Goal: Find specific page/section: Locate a particular part of the current website

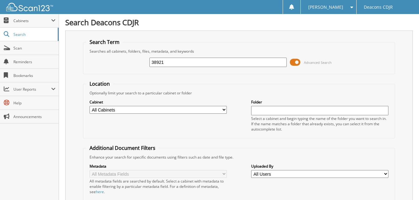
type input "38921"
click at [294, 63] on span at bounding box center [295, 62] width 11 height 9
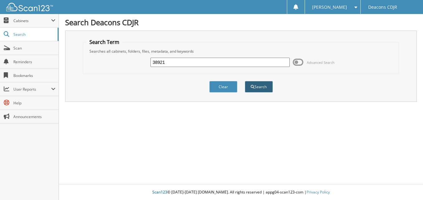
click at [263, 87] on button "Search" at bounding box center [259, 87] width 28 height 12
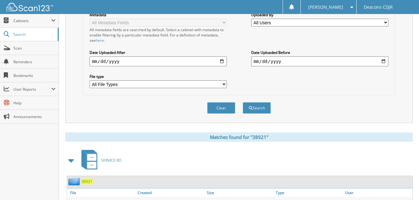
scroll to position [218, 0]
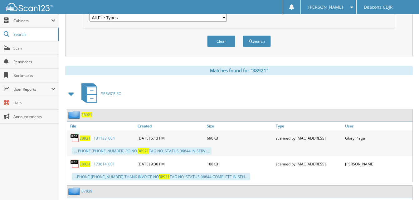
click at [102, 163] on link "38921 __173614_001" at bounding box center [97, 163] width 35 height 5
click at [106, 139] on link "38921 __131133_004" at bounding box center [97, 138] width 35 height 5
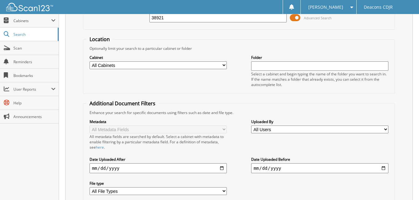
scroll to position [0, 0]
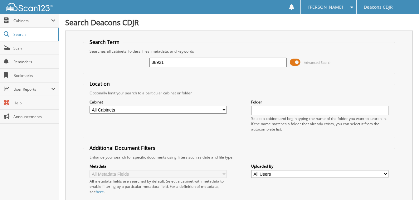
drag, startPoint x: 181, startPoint y: 63, endPoint x: 68, endPoint y: 57, distance: 113.0
click at [80, 62] on div "Search Term Searches all cabinets, folders, files, metadata, and keywords 38921…" at bounding box center [238, 153] width 347 height 244
type input "38338"
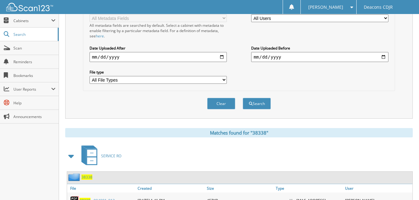
scroll to position [249, 0]
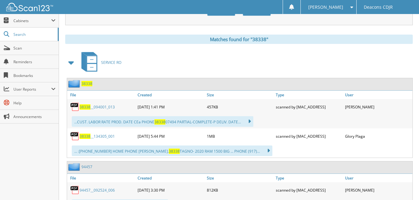
click at [101, 136] on link "38338 __134305_001" at bounding box center [97, 136] width 35 height 5
